Goal: Use online tool/utility

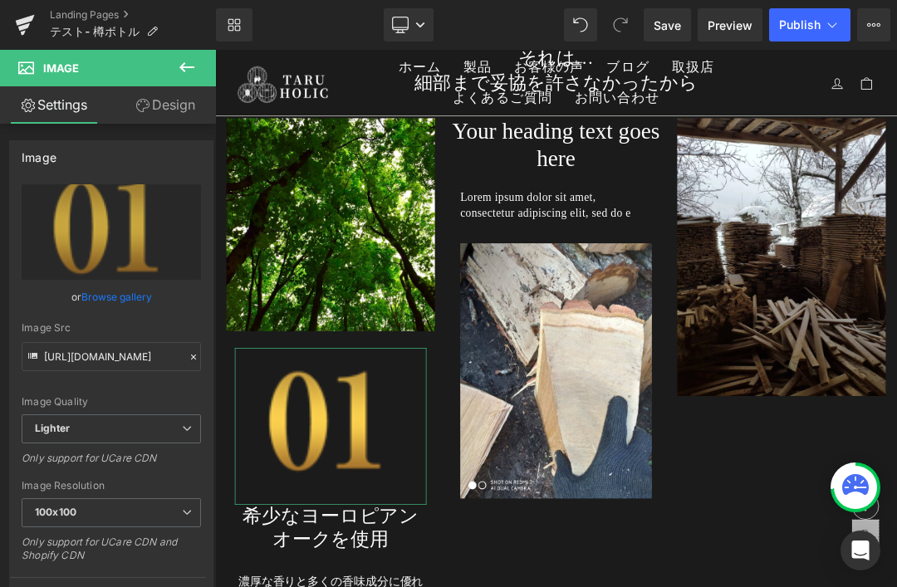
click at [0, 0] on icon "Replace Image" at bounding box center [0, 0] width 0 height 0
type input "C:\fakepath\taruicon01.png"
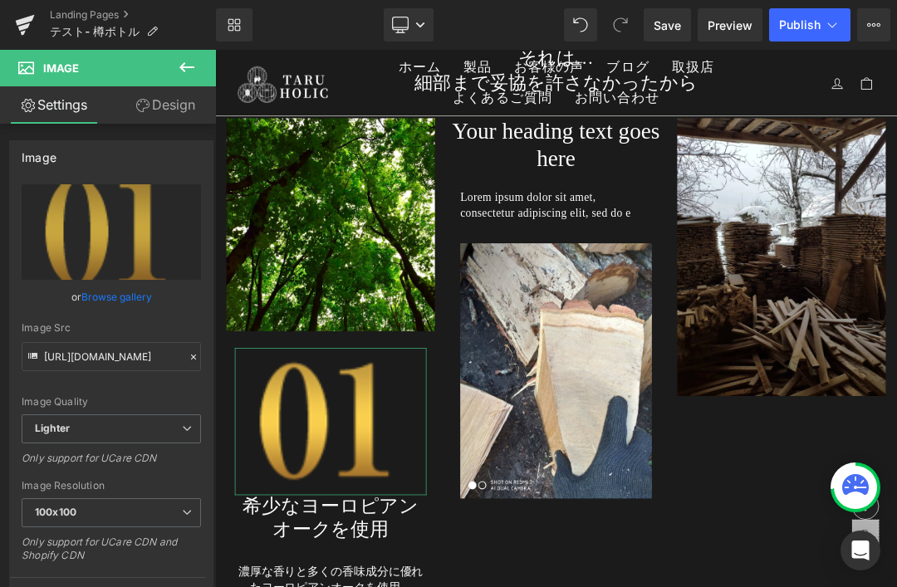
type input "[URL][DOMAIN_NAME]"
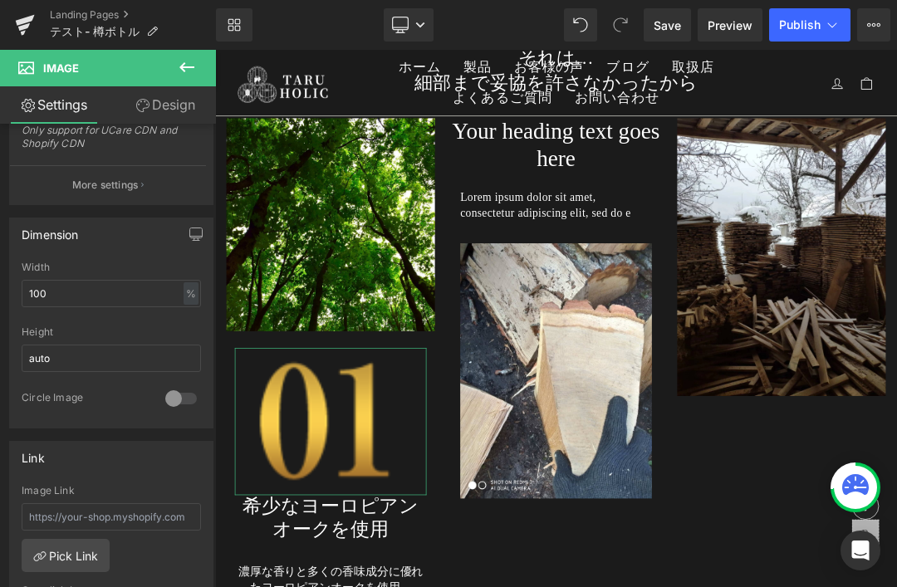
scroll to position [422, 0]
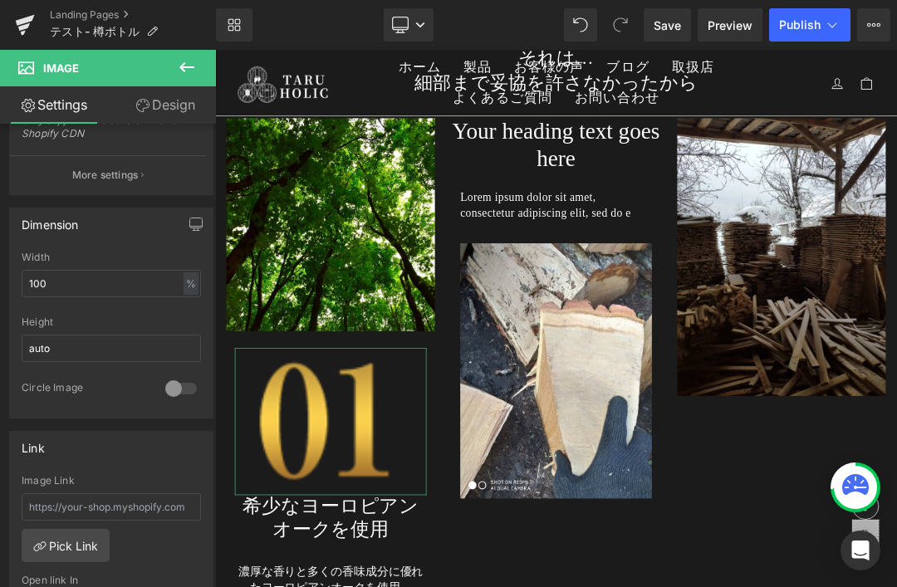
click at [171, 393] on div at bounding box center [181, 388] width 40 height 27
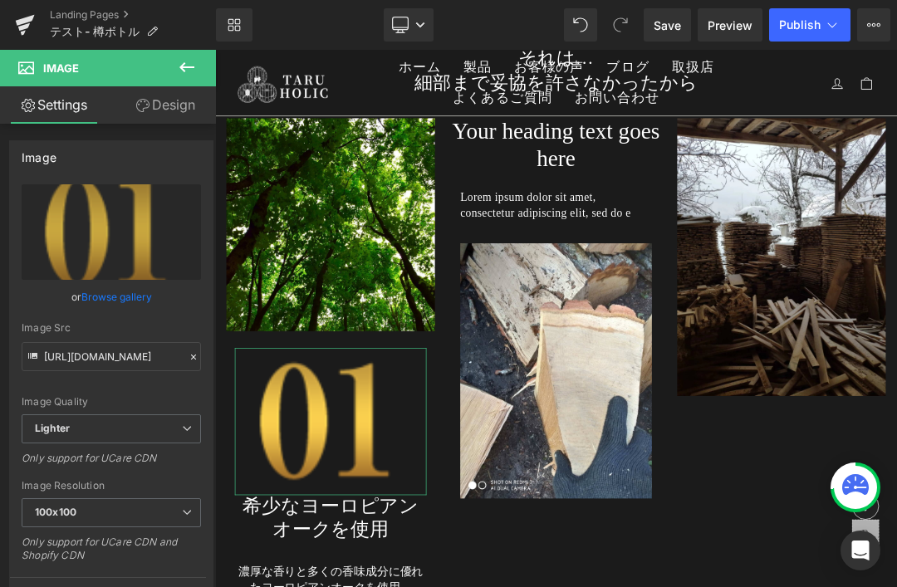
scroll to position [0, 0]
click at [178, 117] on link "Design" at bounding box center [165, 104] width 108 height 37
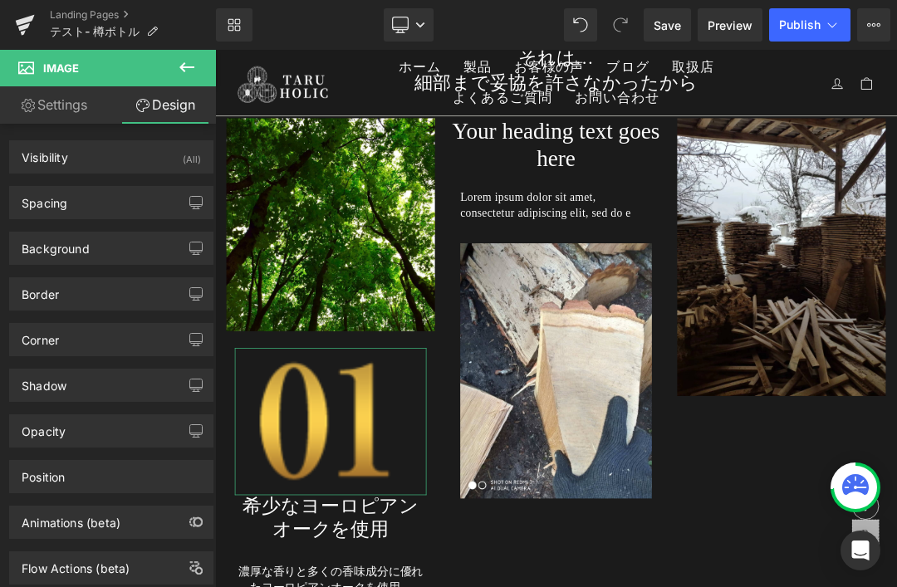
click at [158, 199] on div "Spacing" at bounding box center [111, 203] width 203 height 32
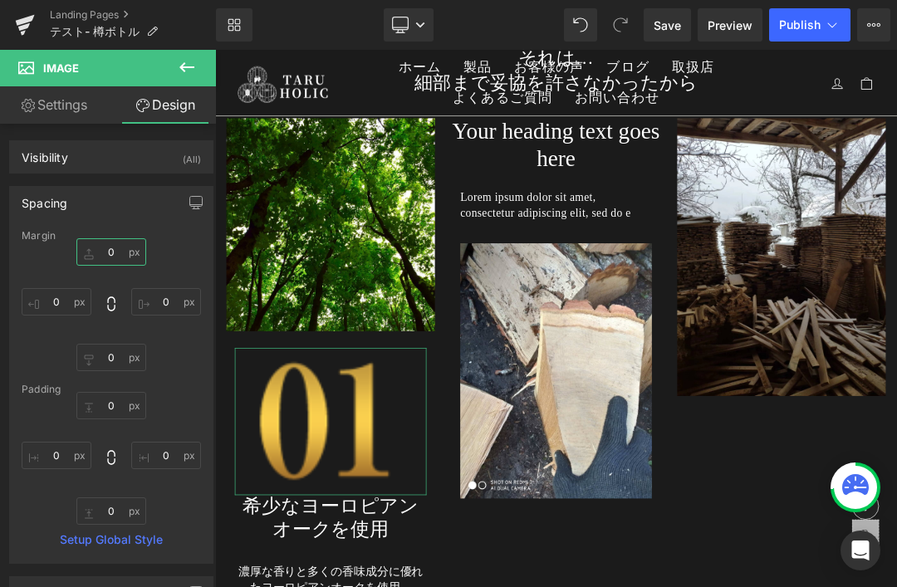
click at [116, 257] on input "0" at bounding box center [111, 251] width 70 height 27
type input "1｀｀｀｀｀｀｀｀｀"
click at [196, 69] on icon at bounding box center [187, 67] width 20 height 20
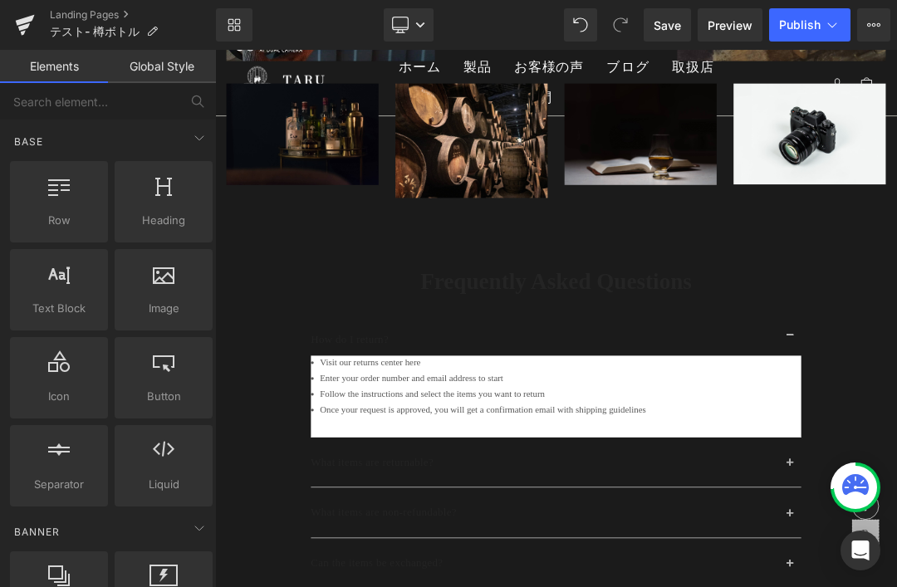
scroll to position [8219, 0]
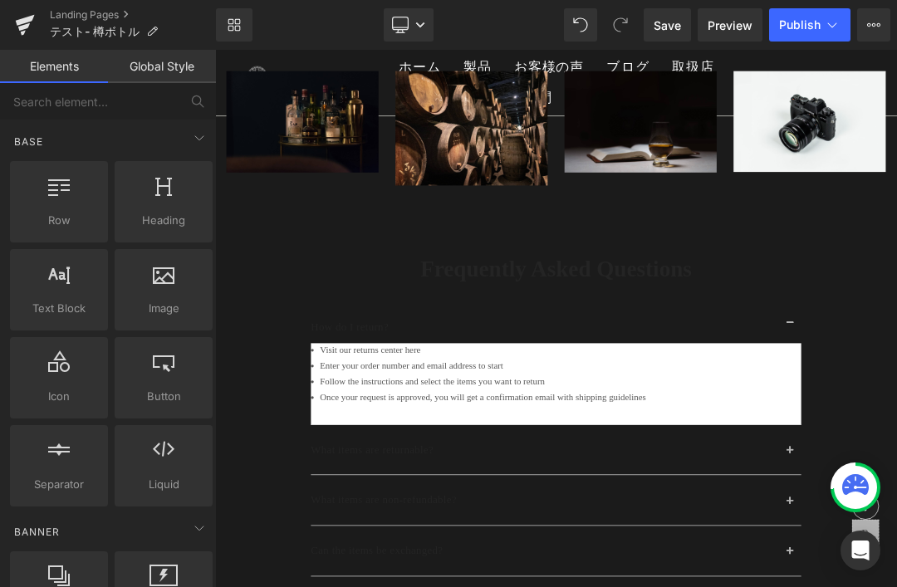
click at [669, 27] on span "Save" at bounding box center [667, 25] width 27 height 17
